Goal: Transaction & Acquisition: Purchase product/service

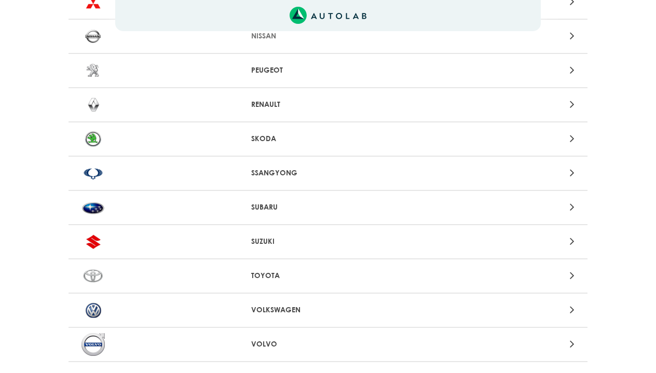
scroll to position [1018, 0]
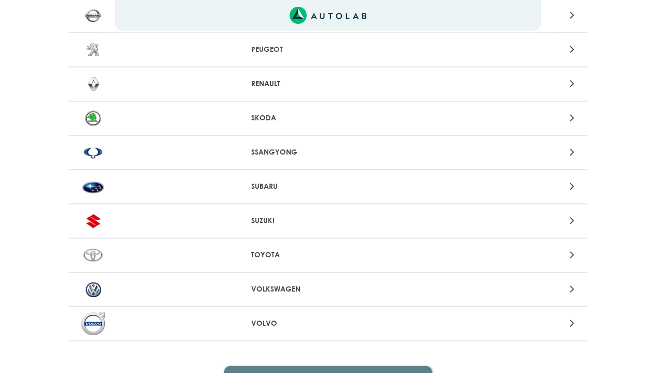
click at [260, 324] on p "VOLVO" at bounding box center [328, 323] width 154 height 11
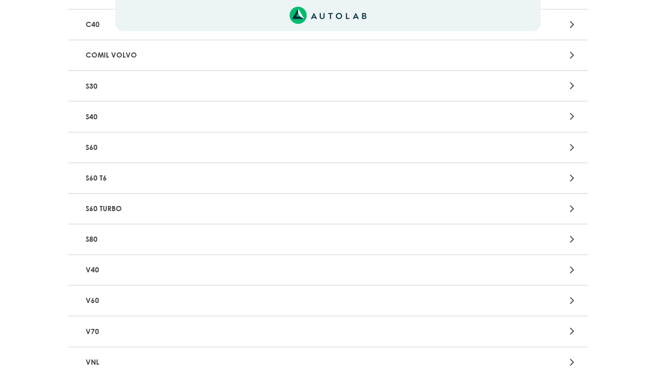
scroll to position [208, 0]
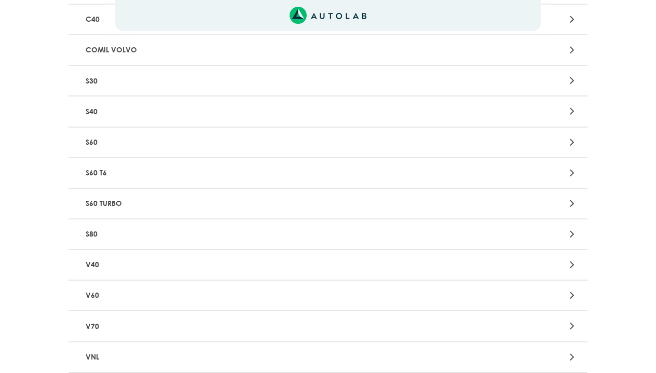
click at [115, 268] on p "V40" at bounding box center [244, 264] width 324 height 19
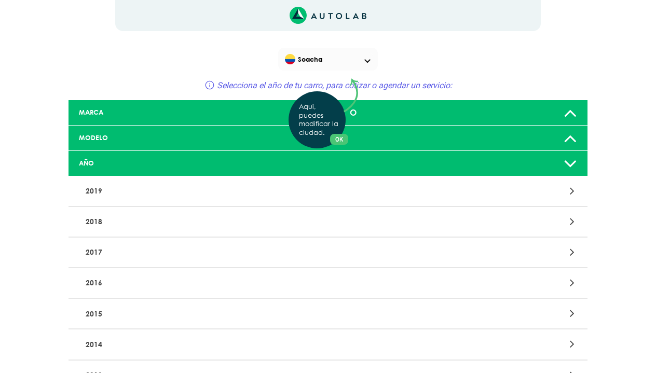
click at [133, 349] on div "Aquí, puedes modificar la ciudad. OK .aex,.bex{fill:none!important;stroke:#50c4…" at bounding box center [328, 186] width 656 height 373
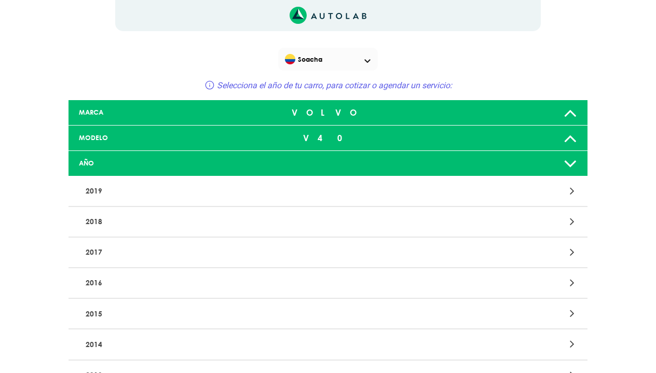
click at [133, 349] on p "2014" at bounding box center [244, 344] width 324 height 19
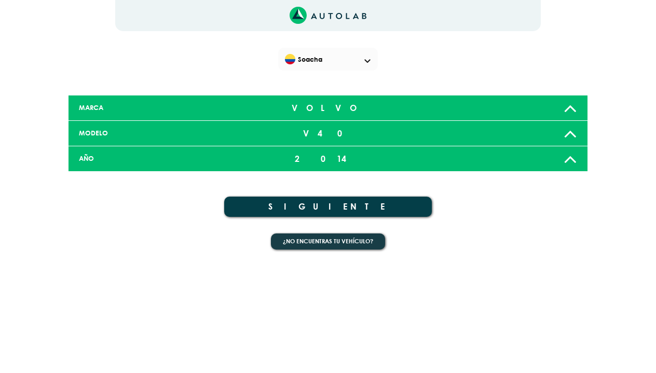
click at [351, 202] on button "SIGUIENTE" at bounding box center [328, 207] width 208 height 20
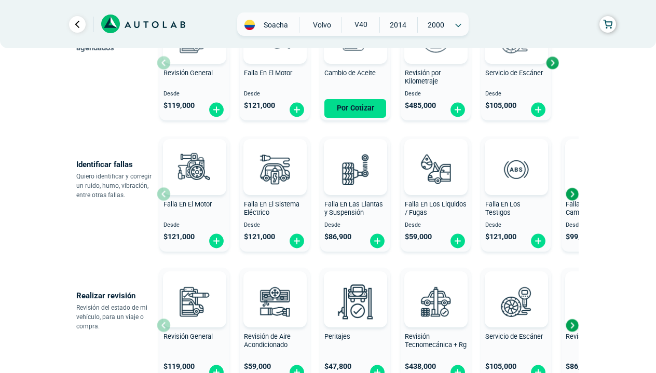
scroll to position [187, 0]
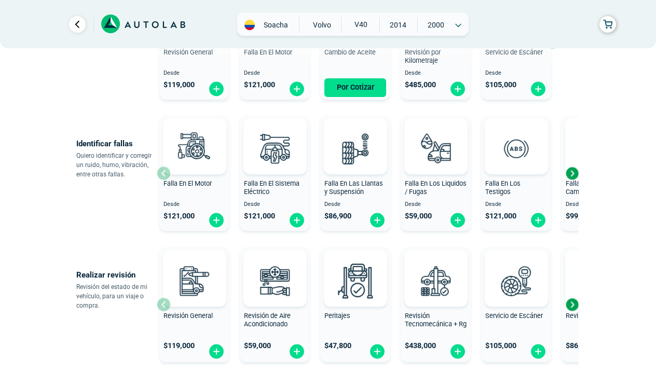
click at [577, 177] on div "Next slide" at bounding box center [572, 174] width 16 height 16
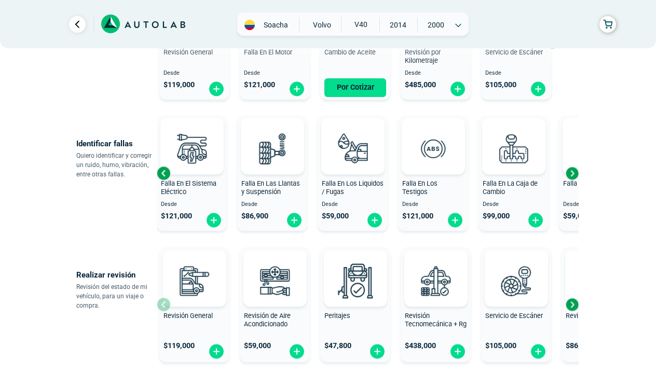
click at [577, 177] on div "Next slide" at bounding box center [572, 174] width 16 height 16
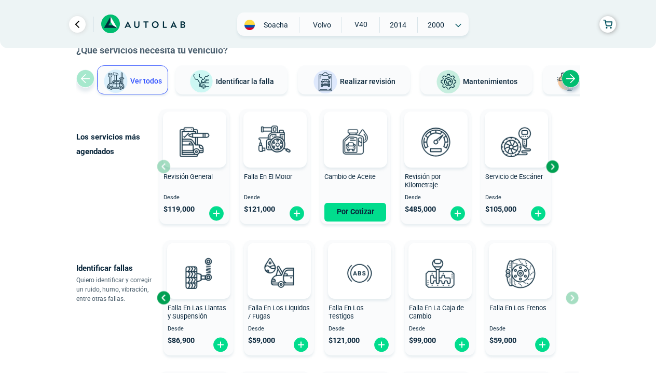
scroll to position [42, 0]
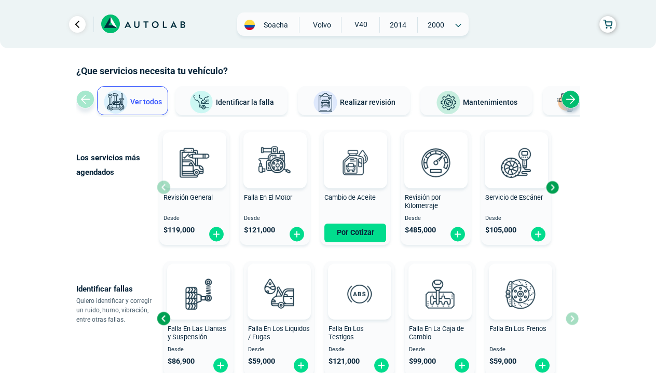
click at [555, 185] on div "Next slide" at bounding box center [553, 188] width 16 height 16
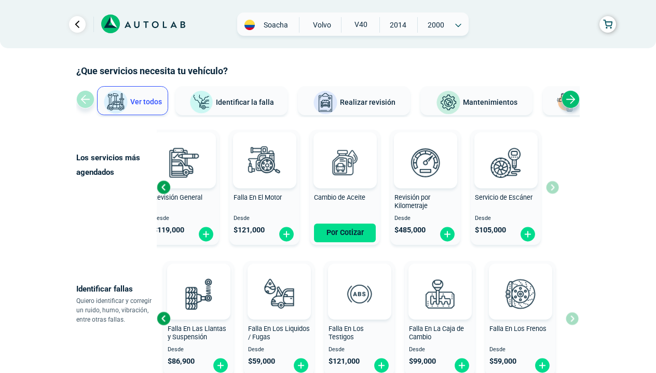
click at [555, 185] on div "Revisión General Desde $ 119,000 Falla En El Motor Desde $ 121,000 Cambio de Ac…" at bounding box center [358, 188] width 402 height 124
click at [571, 99] on div "Next slide" at bounding box center [571, 99] width 18 height 18
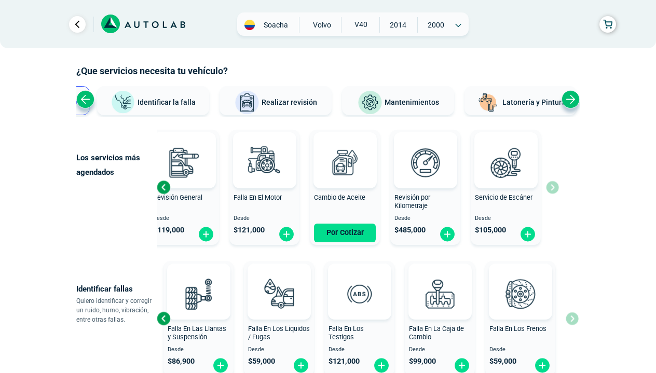
click at [395, 104] on span "Mantenimientos" at bounding box center [412, 102] width 55 height 8
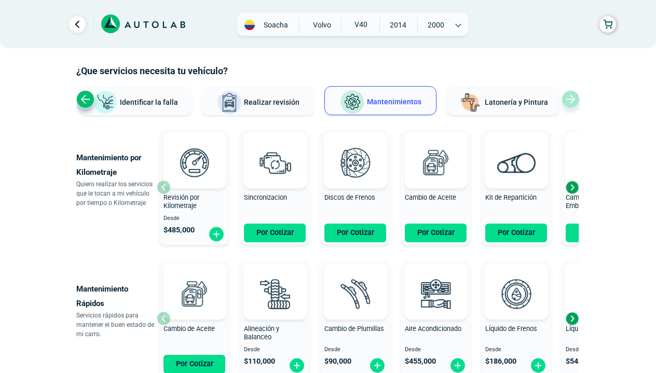
click at [573, 190] on div "Next slide" at bounding box center [572, 188] width 16 height 16
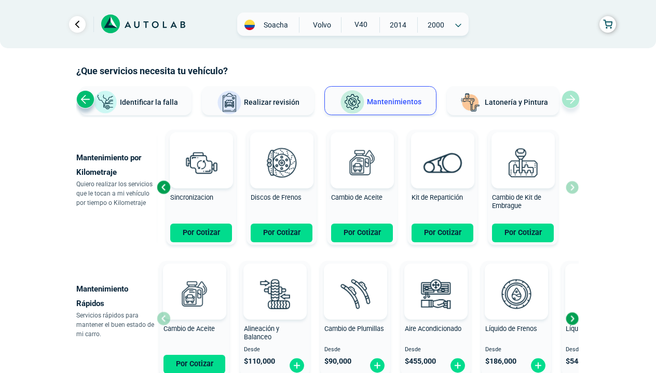
click at [573, 190] on div "Revisión por Kilometraje Desde $ 485,000 Sincronizacion Por Cotizar Discos de F…" at bounding box center [368, 188] width 422 height 124
click at [565, 317] on div "Next slide" at bounding box center [572, 319] width 16 height 16
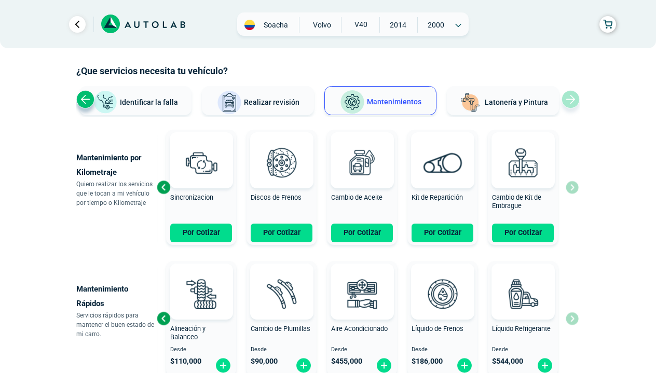
click at [565, 317] on div "Cambio de Aceite Por Cotizar Alineación y Balanceo Desde $ 110,000 Cambio de Pl…" at bounding box center [368, 319] width 422 height 124
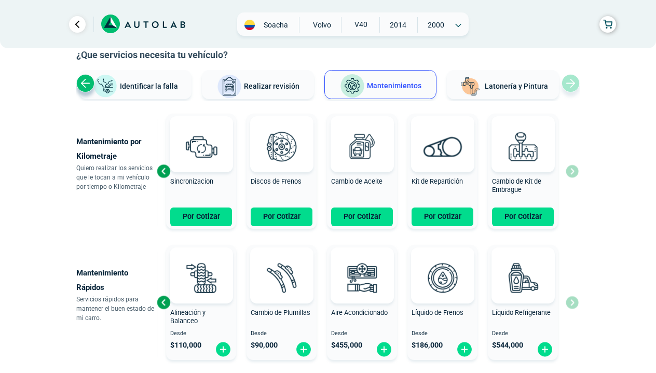
scroll to position [15, 0]
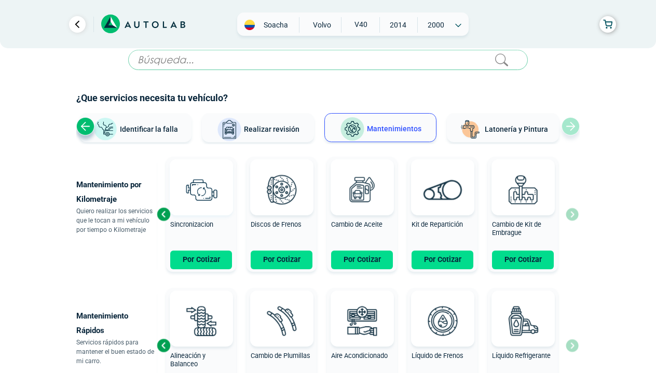
click at [203, 183] on img at bounding box center [201, 190] width 46 height 46
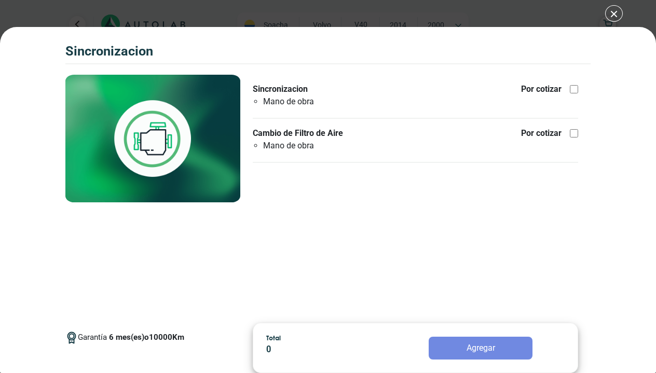
click at [443, 246] on div "Garantía 6 mes(es) o 10000 Km Sincronizacion Mano de obra" at bounding box center [415, 195] width 350 height 241
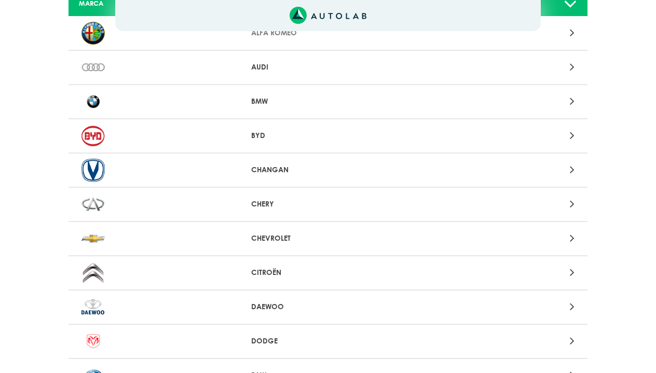
scroll to position [572, 0]
